Goal: Task Accomplishment & Management: Manage account settings

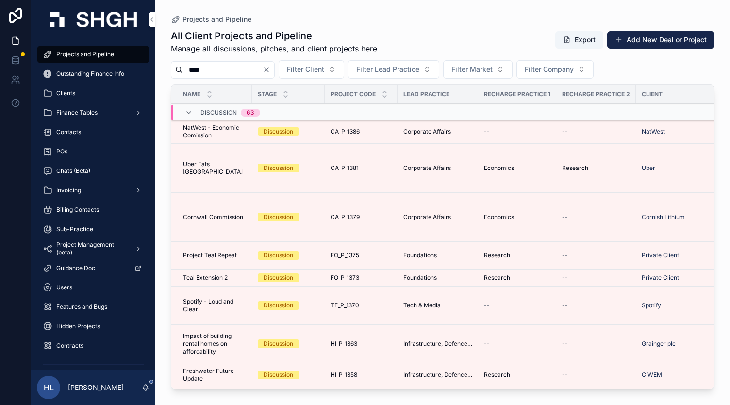
type input "****"
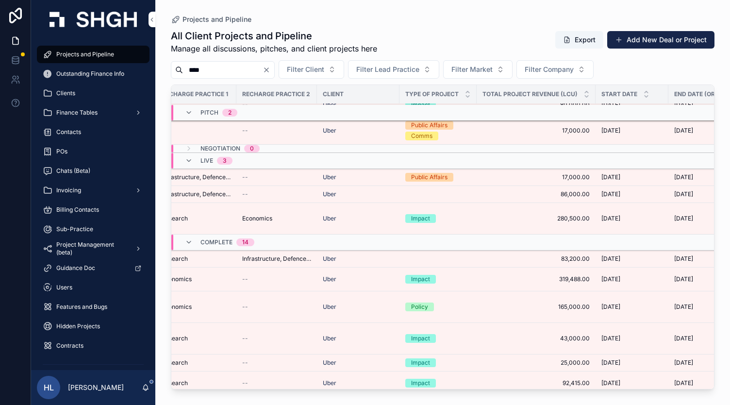
scroll to position [108, 369]
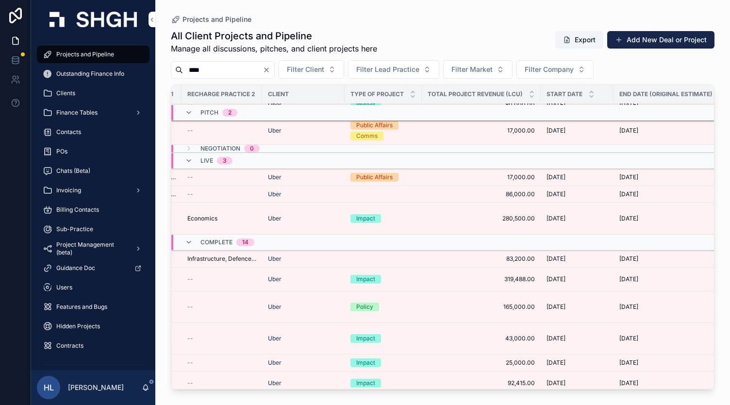
click at [321, 173] on div "Uber" at bounding box center [303, 177] width 71 height 8
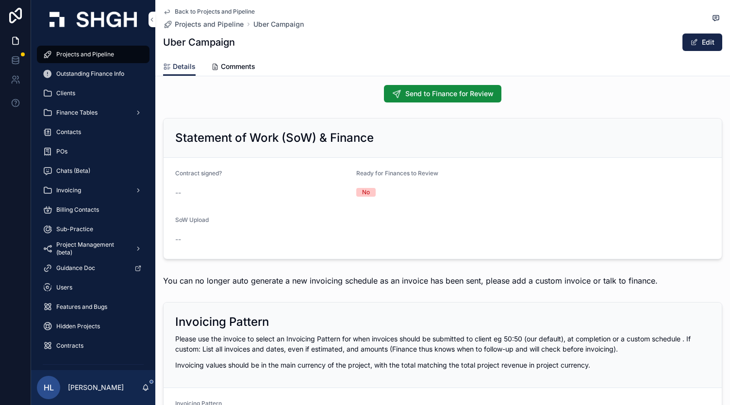
scroll to position [998, 0]
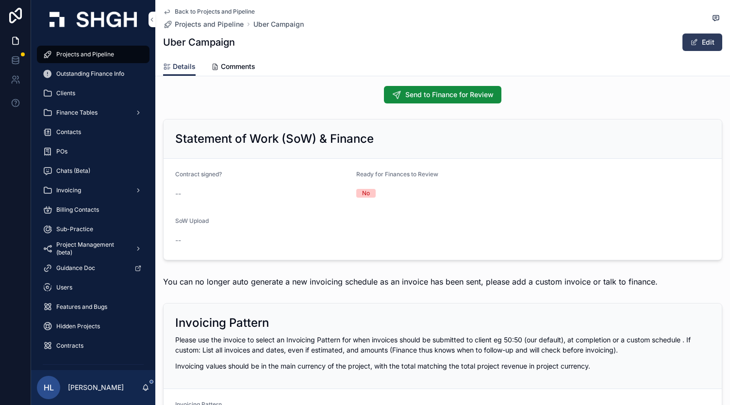
click at [682, 43] on button "Edit" at bounding box center [702, 41] width 40 height 17
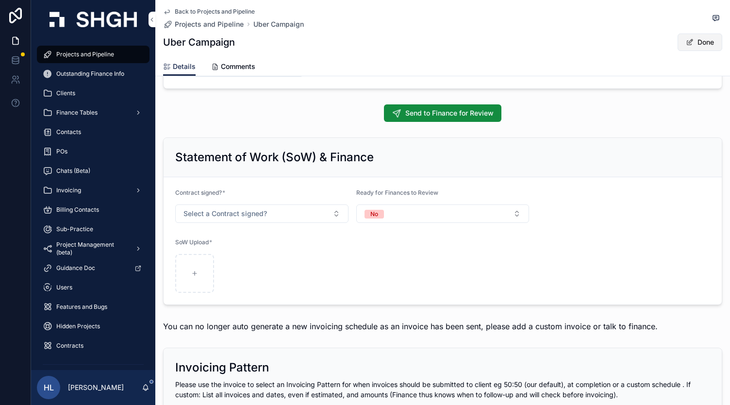
scroll to position [1015, 0]
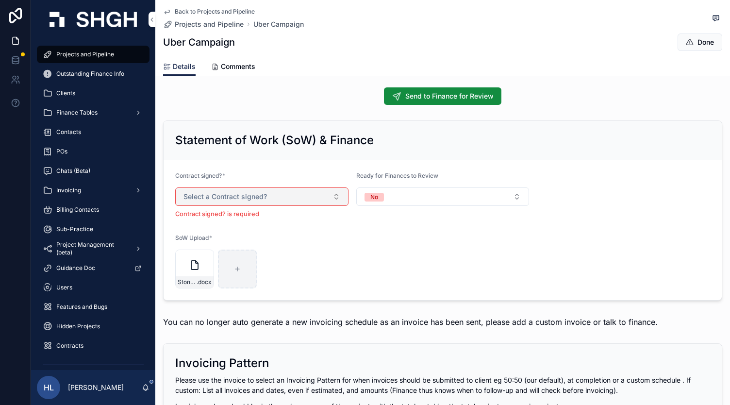
click at [248, 192] on span "Select a Contract signed?" at bounding box center [224, 197] width 83 height 10
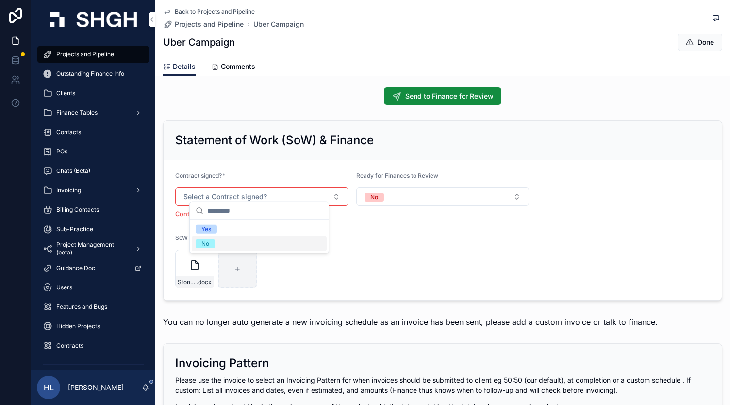
click at [232, 245] on div "No" at bounding box center [259, 243] width 135 height 15
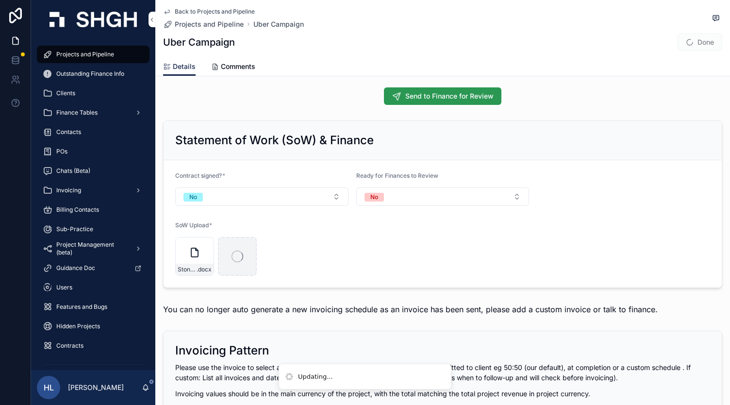
click at [437, 91] on span "Send to Finance for Review" at bounding box center [449, 96] width 88 height 10
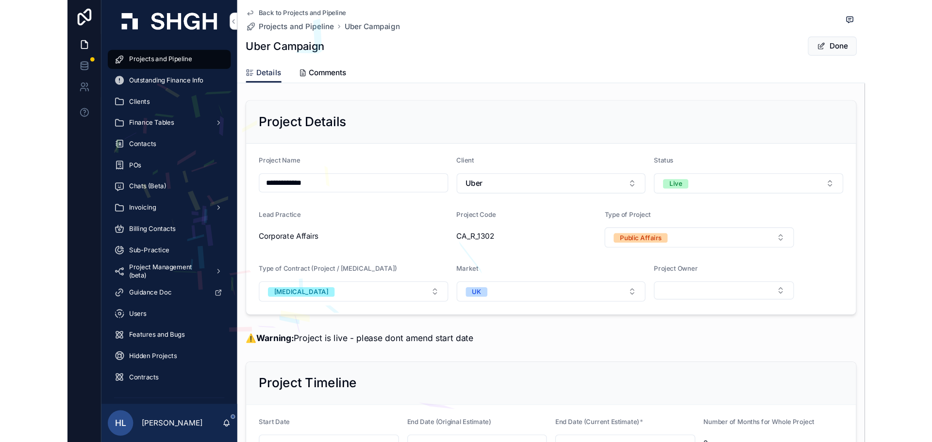
scroll to position [239, 0]
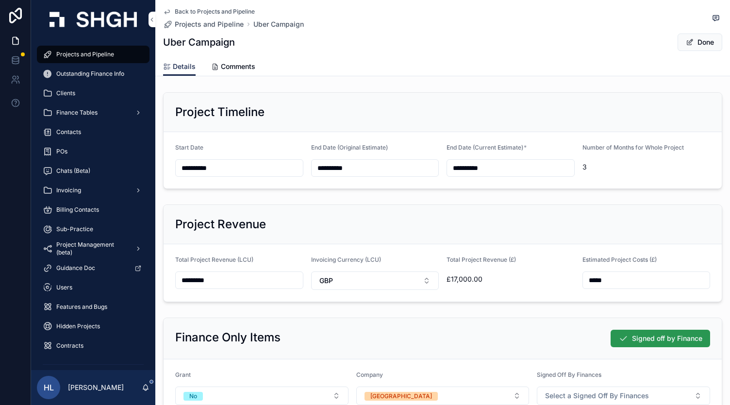
click at [632, 333] on span "Signed off by Finance" at bounding box center [667, 338] width 70 height 10
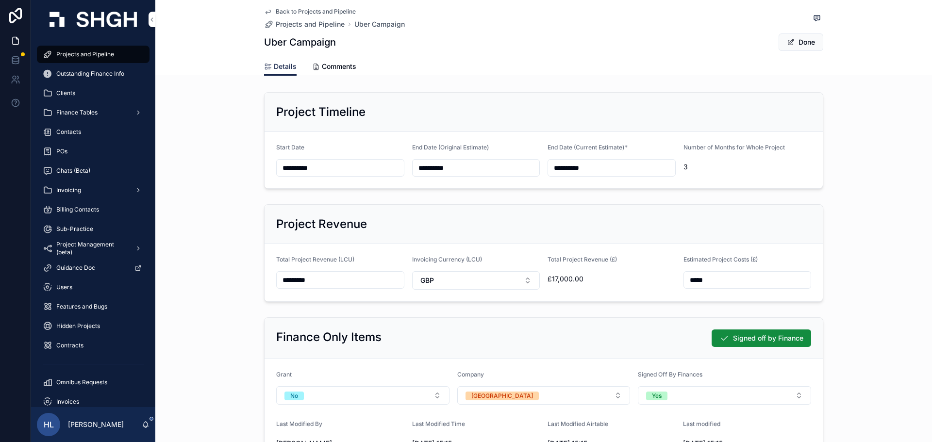
scroll to position [239, 0]
click at [192, 218] on div "Project Revenue Total Project Revenue (LCU) ********* Invoicing Currency (LCU) …" at bounding box center [543, 252] width 777 height 105
